Goal: Download file/media

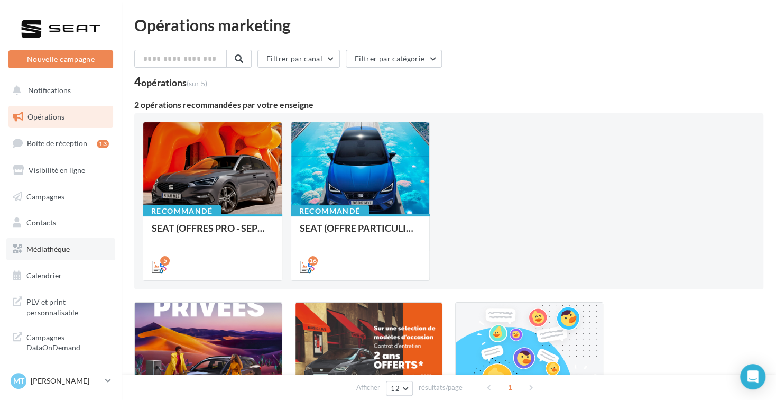
click at [61, 249] on span "Médiathèque" at bounding box center [47, 248] width 43 height 9
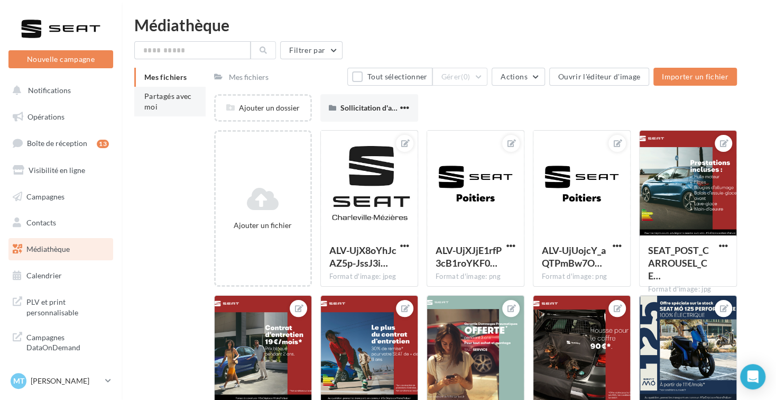
click at [166, 95] on span "Partagés avec moi" at bounding box center [168, 101] width 48 height 20
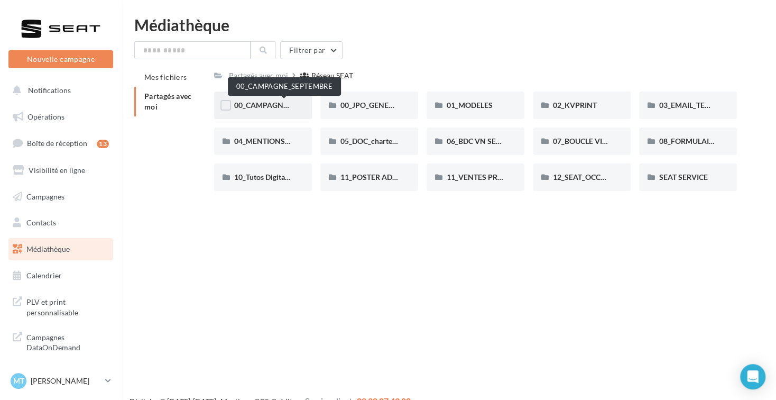
click at [264, 104] on span "00_CAMPAGNE_SEPTEMBRE" at bounding box center [283, 104] width 99 height 9
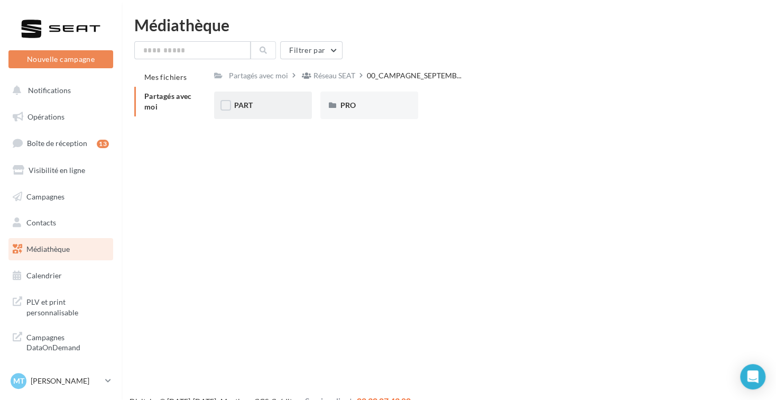
click at [277, 107] on div "PART" at bounding box center [263, 105] width 58 height 11
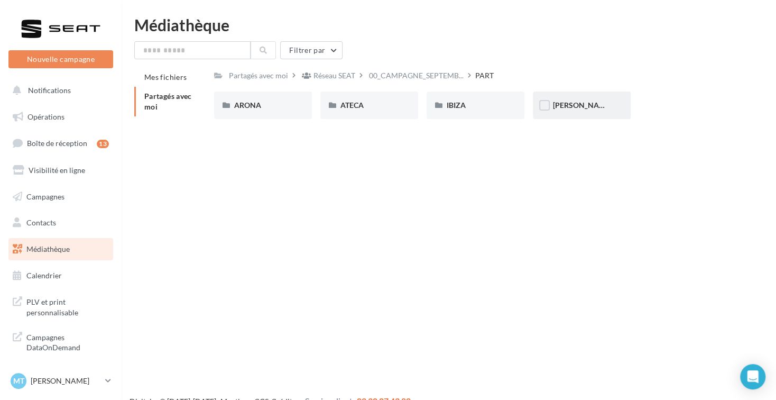
click at [594, 104] on div "[PERSON_NAME]" at bounding box center [582, 105] width 58 height 11
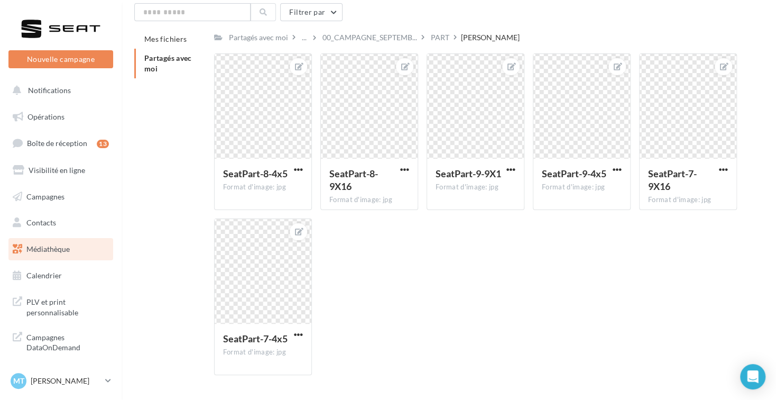
scroll to position [14, 0]
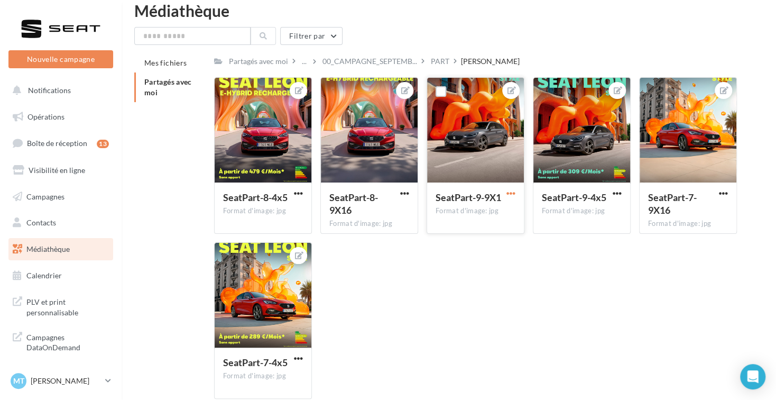
click at [513, 193] on span "button" at bounding box center [510, 193] width 9 height 9
click at [488, 242] on button "Télécharger" at bounding box center [462, 241] width 112 height 27
click at [303, 356] on button "button" at bounding box center [298, 359] width 13 height 11
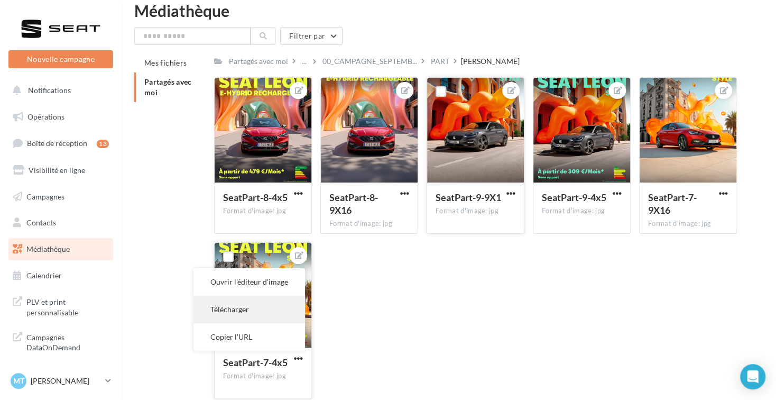
click at [274, 314] on button "Télécharger" at bounding box center [249, 308] width 112 height 27
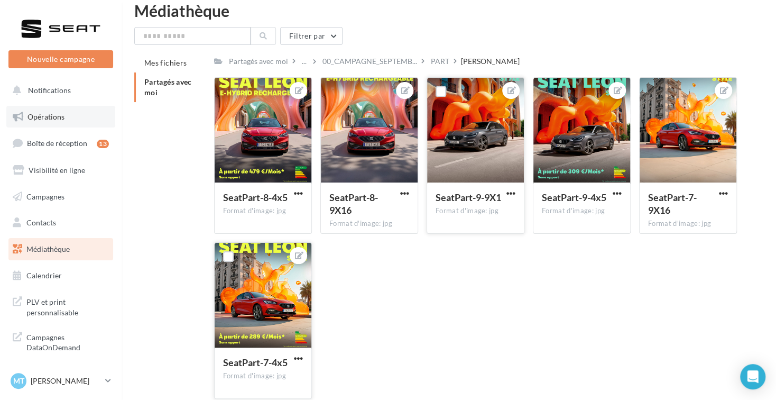
click at [68, 117] on link "Opérations" at bounding box center [60, 117] width 109 height 22
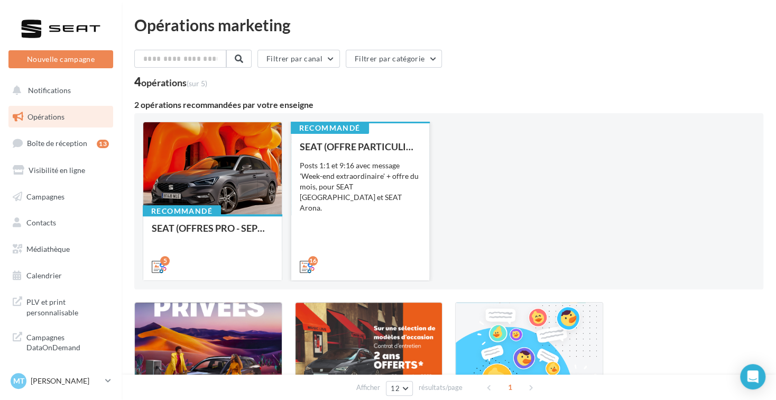
click at [343, 183] on div "Posts 1:1 et 9:16 avec message 'Week-end extraordinaire' + offre du mois, pour …" at bounding box center [361, 186] width 122 height 53
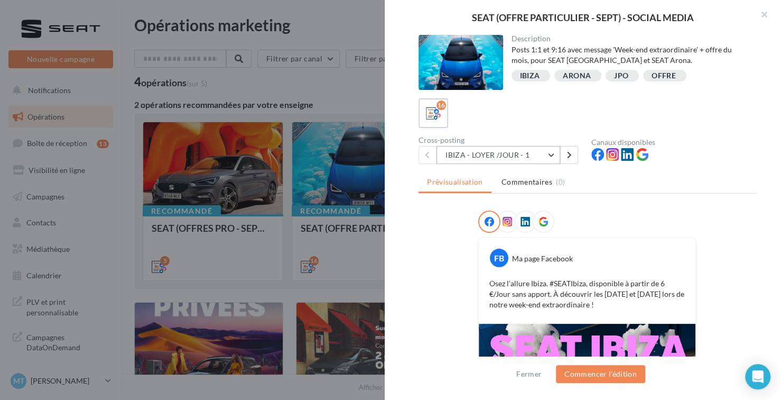
click at [547, 150] on button "IBIZA - LOYER /JOUR - 1" at bounding box center [499, 155] width 124 height 18
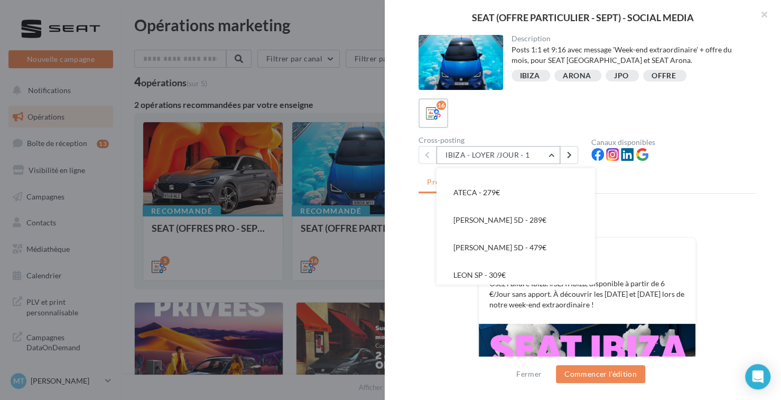
scroll to position [345, 0]
click at [529, 215] on button "LEON 5D - 289€" at bounding box center [516, 215] width 159 height 27
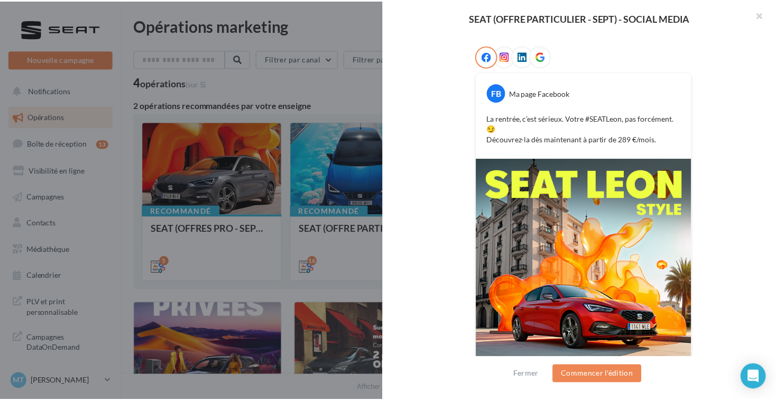
scroll to position [165, 0]
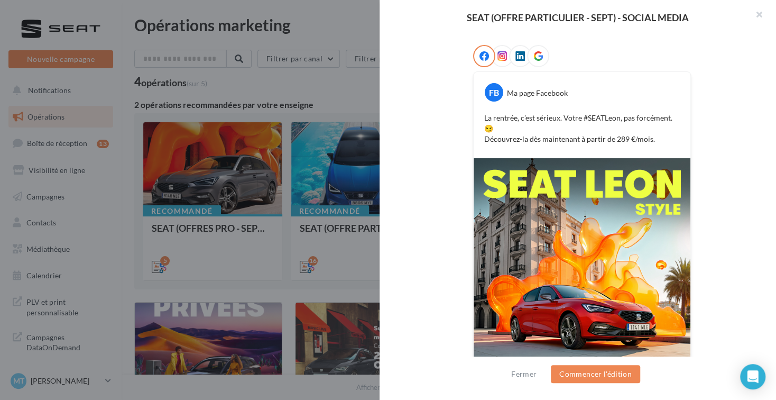
click at [213, 79] on div at bounding box center [388, 200] width 776 height 400
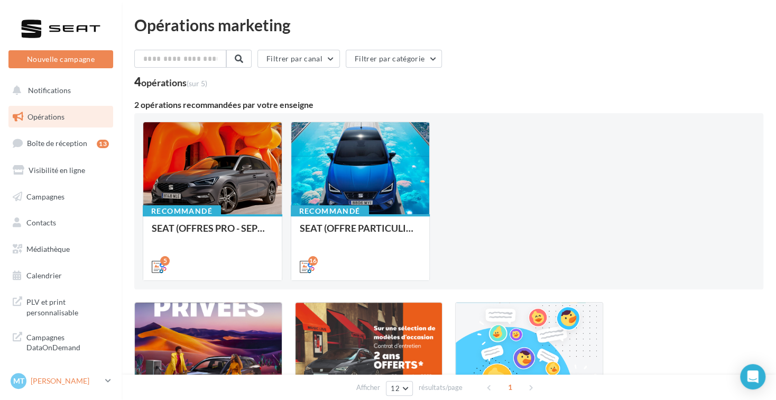
click at [59, 380] on p "[PERSON_NAME]" at bounding box center [66, 380] width 70 height 11
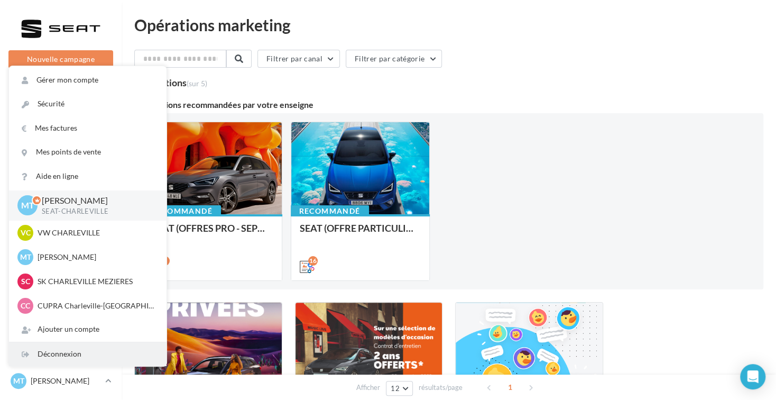
click at [117, 352] on div "Déconnexion" at bounding box center [88, 354] width 158 height 24
